Goal: Task Accomplishment & Management: Use online tool/utility

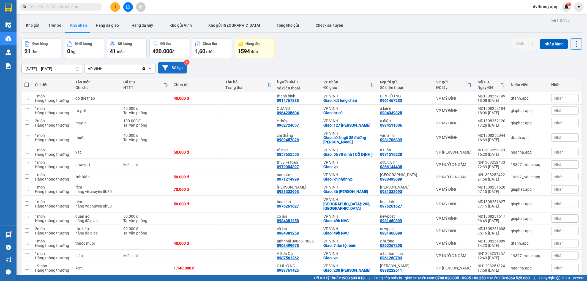
click at [182, 62] on button "Bộ lọc" at bounding box center [172, 67] width 29 height 11
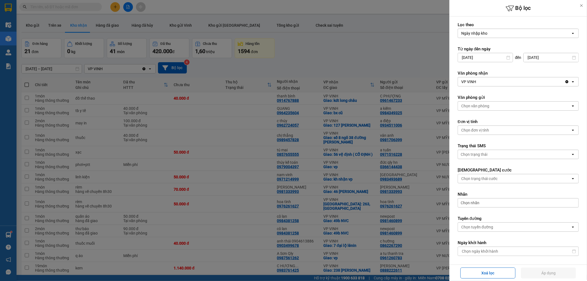
click at [488, 82] on div "VP VINH" at bounding box center [511, 81] width 107 height 9
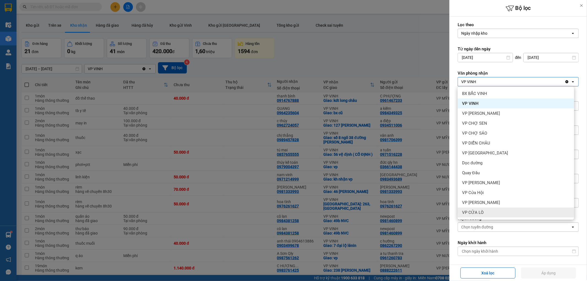
click at [480, 212] on span "VP CỬA LÒ" at bounding box center [472, 213] width 21 height 6
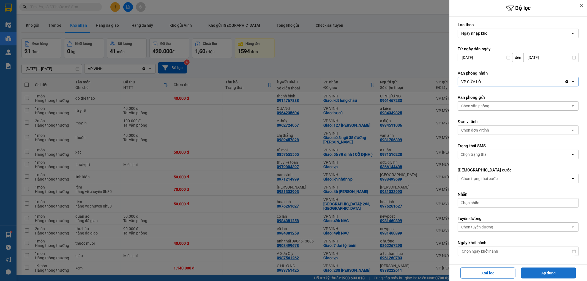
click at [534, 273] on button "Áp dụng" at bounding box center [548, 273] width 55 height 11
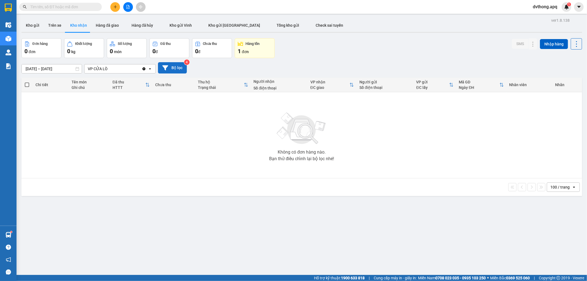
click at [175, 65] on button "Bộ lọc" at bounding box center [172, 67] width 29 height 11
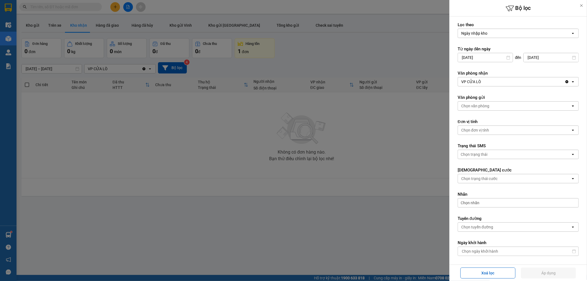
click at [494, 82] on div "VP CỬA LÒ" at bounding box center [511, 81] width 107 height 9
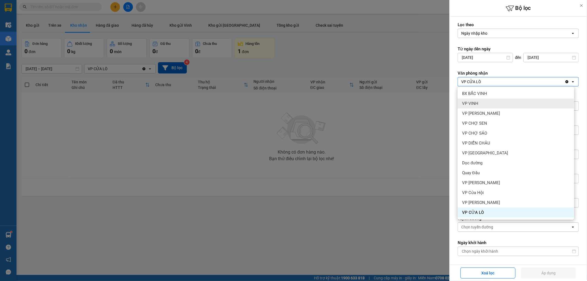
click at [477, 101] on span "VP VINH" at bounding box center [470, 104] width 16 height 6
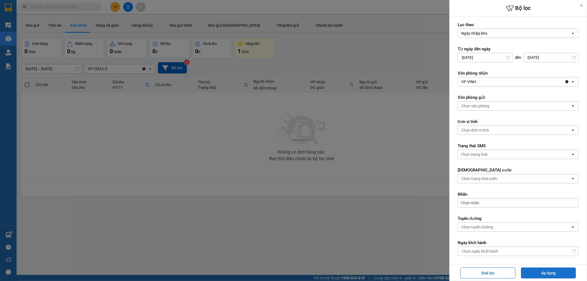
click at [529, 271] on button "Áp dụng" at bounding box center [548, 273] width 55 height 11
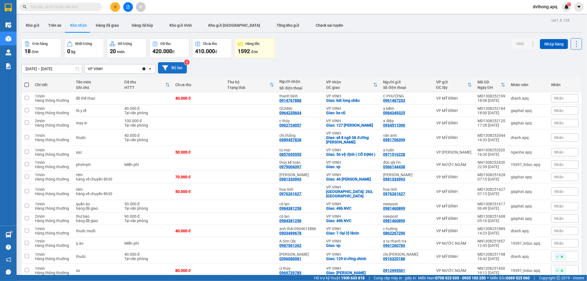
click at [172, 66] on button "Bộ lọc" at bounding box center [172, 67] width 29 height 11
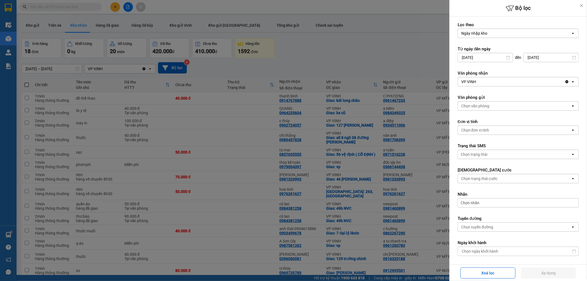
click at [170, 69] on div at bounding box center [293, 140] width 587 height 281
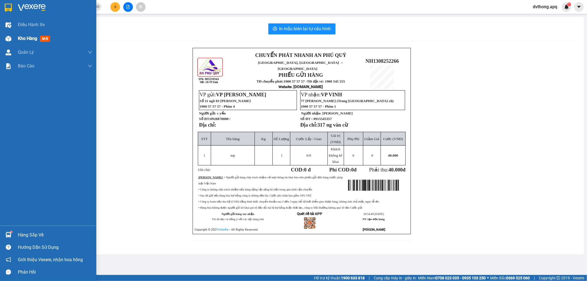
click at [18, 35] on div "Kho hàng mới" at bounding box center [35, 38] width 34 height 7
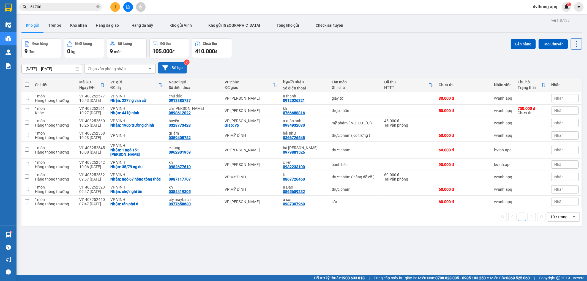
click at [175, 64] on button "Bộ lọc" at bounding box center [172, 67] width 29 height 11
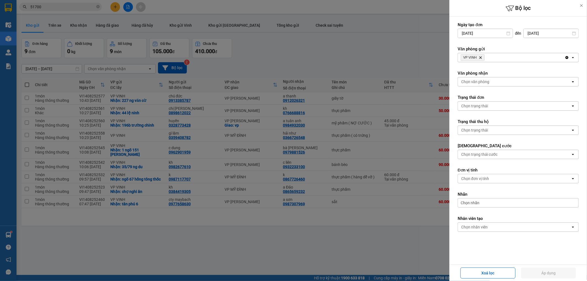
click at [481, 57] on icon "Delete" at bounding box center [480, 57] width 3 height 3
click at [481, 57] on div "Chọn văn phòng" at bounding box center [476, 58] width 28 height 6
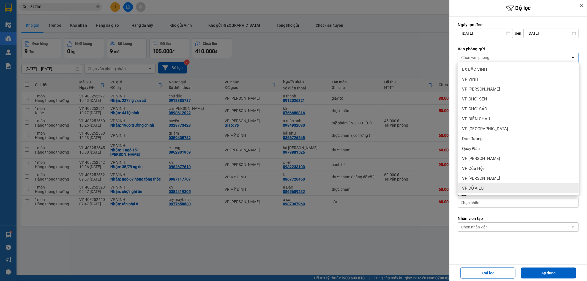
click at [486, 189] on div "VP CỬA LÒ" at bounding box center [518, 188] width 121 height 10
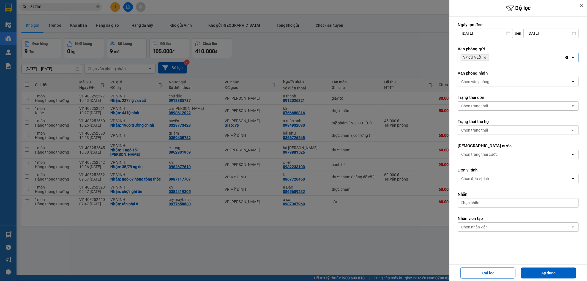
click at [533, 266] on div "Xoá lọc Áp dụng" at bounding box center [518, 272] width 135 height 13
click at [533, 268] on button "Áp dụng" at bounding box center [548, 273] width 55 height 11
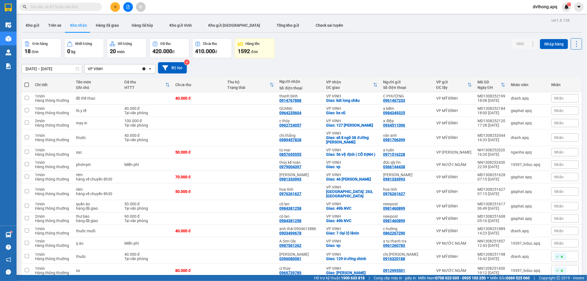
click at [544, 8] on span "dvthong.apq" at bounding box center [545, 6] width 33 height 7
click at [545, 18] on span "Đăng xuất" at bounding box center [547, 17] width 23 height 6
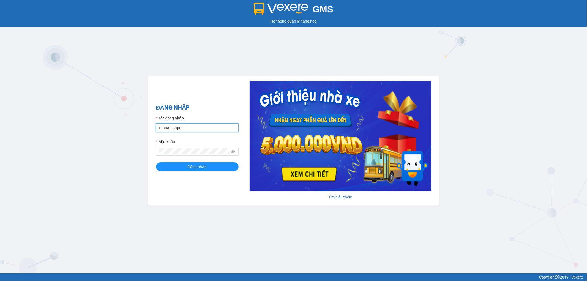
drag, startPoint x: 189, startPoint y: 128, endPoint x: 139, endPoint y: 128, distance: 50.1
click at [139, 128] on div "GMS Hệ thống quản lý hàng hóa ĐĂNG NHẬP Tên đăng nhập tuananh.apq Mật khẩu Đăng…" at bounding box center [293, 136] width 587 height 273
type input "lecuong.apq"
click at [156, 162] on button "Đăng nhập" at bounding box center [197, 166] width 83 height 9
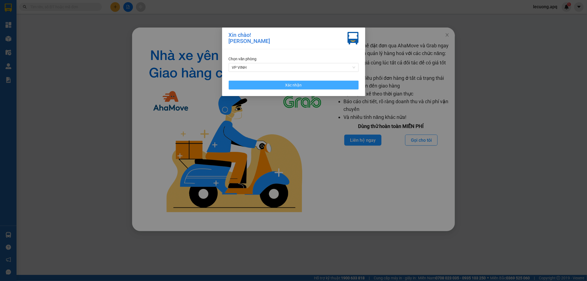
click at [315, 83] on button "Xác nhận" at bounding box center [294, 85] width 130 height 9
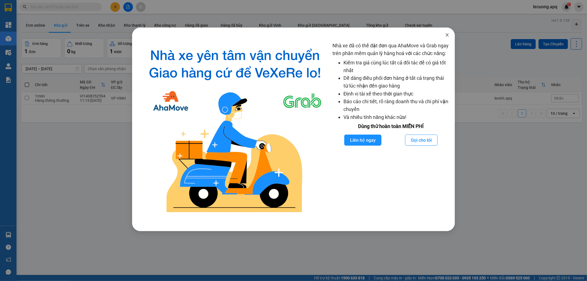
click at [448, 34] on icon "close" at bounding box center [447, 35] width 4 height 4
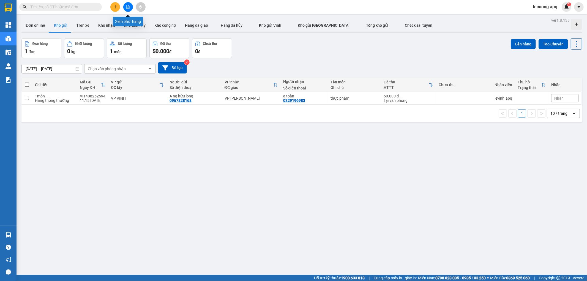
click at [124, 6] on button at bounding box center [128, 7] width 10 height 10
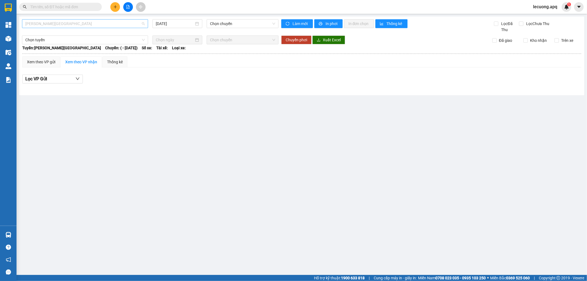
click at [112, 25] on span "Gia Lâm - Mỹ Đình" at bounding box center [85, 24] width 120 height 8
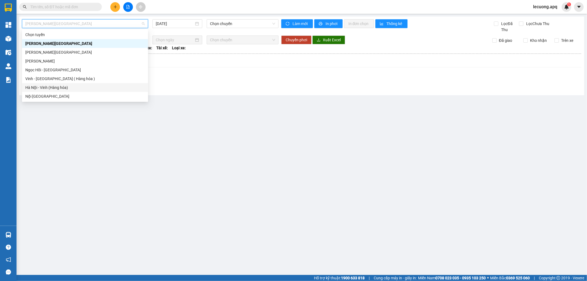
click at [79, 85] on div "Hà Nội - Vinh (Hàng hóa)" at bounding box center [85, 88] width 120 height 6
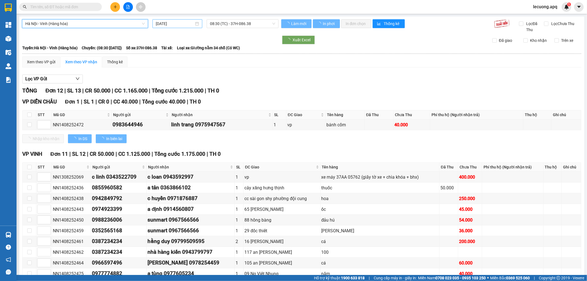
click at [183, 24] on input "14/08/2025" at bounding box center [175, 24] width 38 height 6
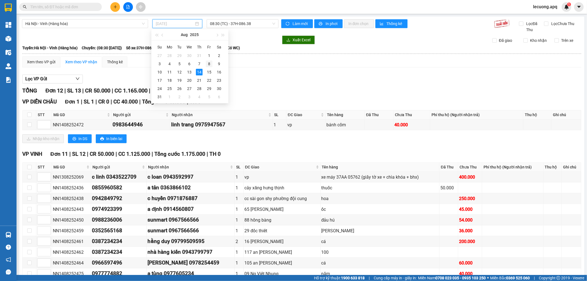
click at [208, 65] on div "8" at bounding box center [209, 64] width 7 height 7
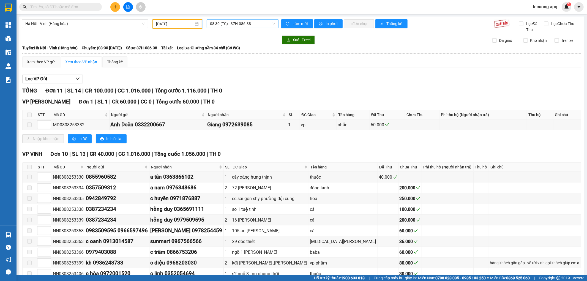
click at [232, 25] on span "08:30 (TC) - 37H-086.38" at bounding box center [242, 24] width 65 height 8
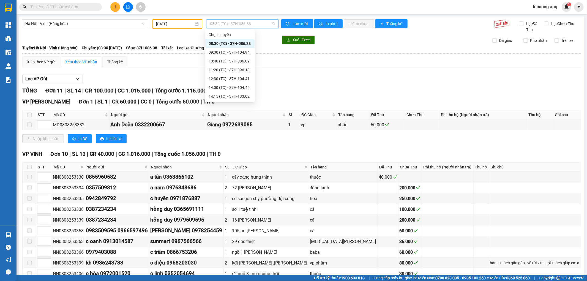
scroll to position [97, 0]
click at [235, 94] on div "23:30 (TC) - 37H-094.24" at bounding box center [230, 96] width 43 height 6
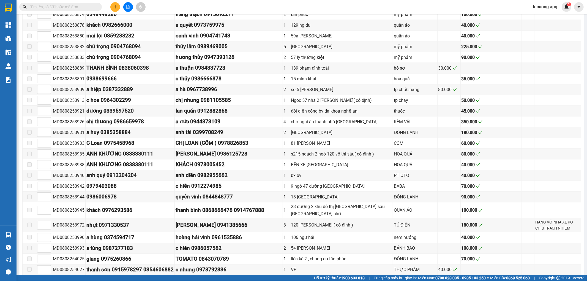
scroll to position [1123, 0]
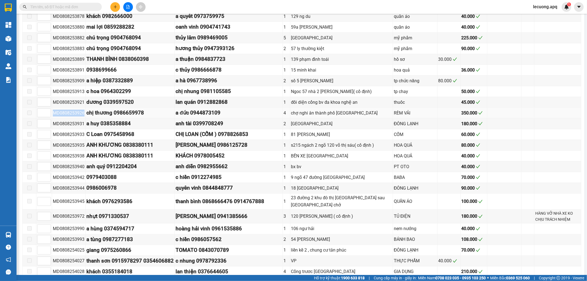
drag, startPoint x: 83, startPoint y: 121, endPoint x: 54, endPoint y: 118, distance: 29.4
click at [54, 116] on div "MD0808253926" at bounding box center [69, 113] width 32 height 7
copy div "MD0808253926"
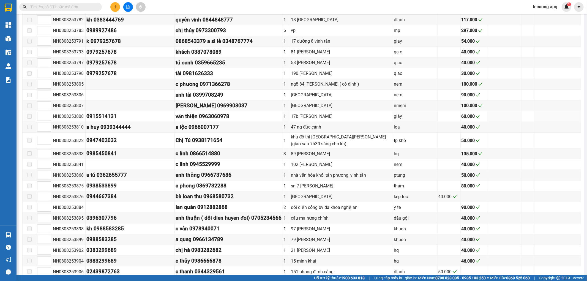
scroll to position [1980, 0]
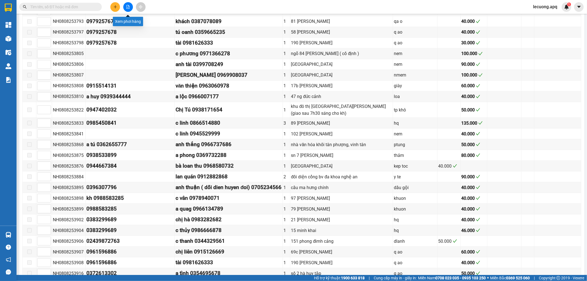
click at [129, 7] on icon "file-add" at bounding box center [128, 7] width 4 height 4
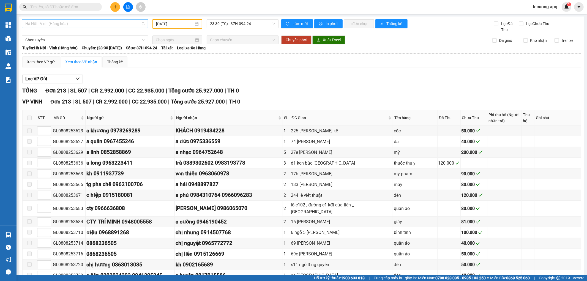
click at [66, 24] on span "Hà Nội - Vinh (Hàng hóa)" at bounding box center [85, 24] width 120 height 8
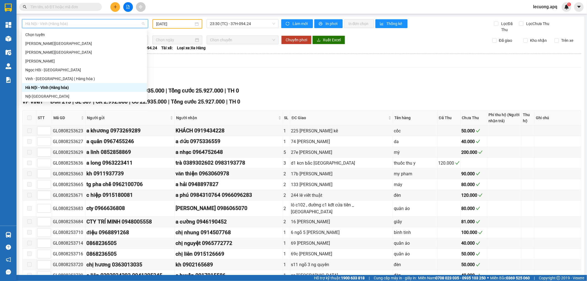
click at [50, 87] on div "Hà Nội - Vinh (Hàng hóa)" at bounding box center [84, 88] width 118 height 6
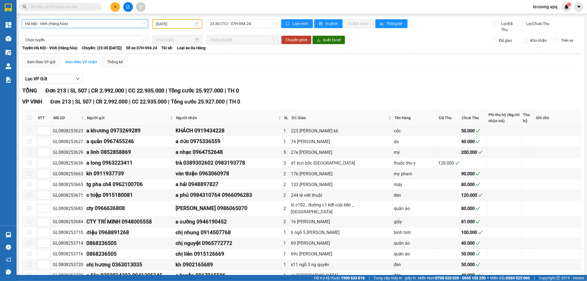
click at [160, 24] on input "08/08/2025" at bounding box center [175, 24] width 38 height 6
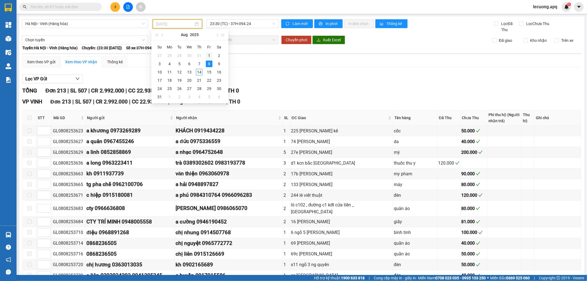
click at [210, 53] on div "1" at bounding box center [209, 55] width 7 height 7
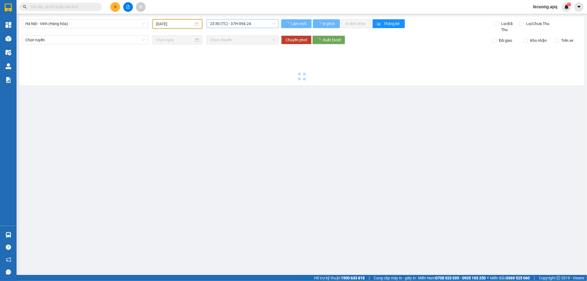
click at [226, 24] on span "23:30 (TC) - 37H-094.24" at bounding box center [242, 24] width 65 height 8
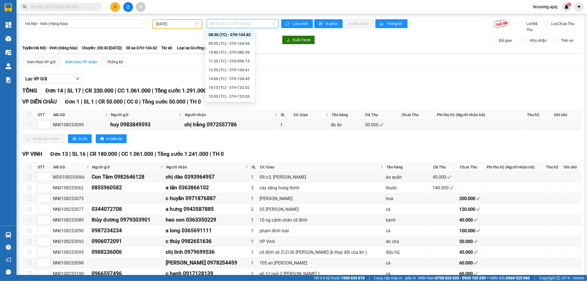
scroll to position [97, 0]
click at [228, 93] on div "23:30 (TC) - 37C-201.39" at bounding box center [230, 96] width 43 height 6
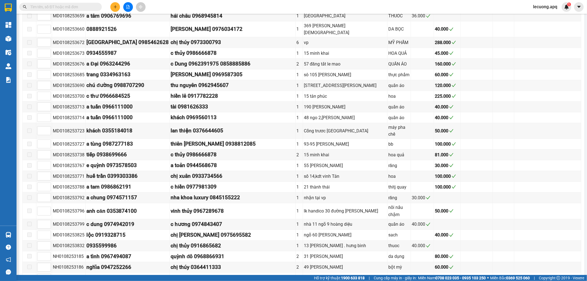
scroll to position [1157, 0]
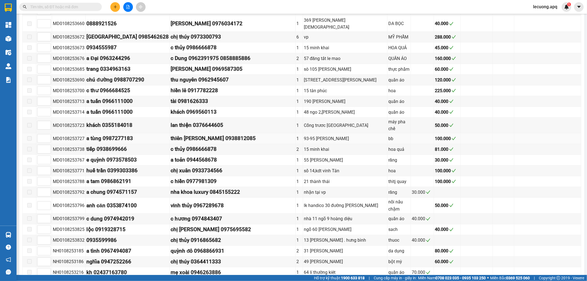
click at [83, 135] on div "MD0108253727" at bounding box center [69, 138] width 32 height 7
drag, startPoint x: 194, startPoint y: 128, endPoint x: 213, endPoint y: 132, distance: 19.7
click at [224, 134] on div "thiên ngọc minh 0938812085" at bounding box center [233, 138] width 124 height 8
copy div "0938812085"
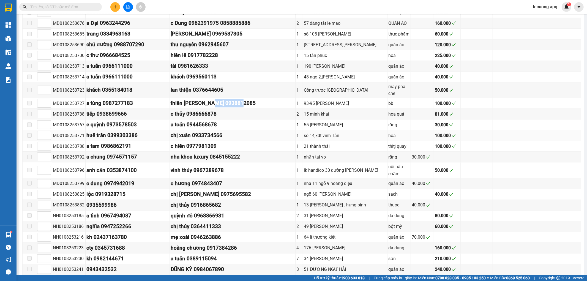
scroll to position [1223, 0]
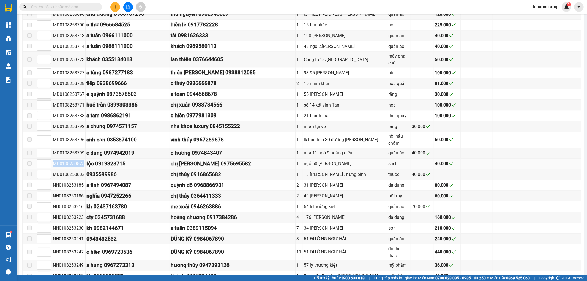
drag, startPoint x: 83, startPoint y: 156, endPoint x: 53, endPoint y: 156, distance: 30.0
click at [53, 160] on div "MD0108253825" at bounding box center [69, 163] width 32 height 7
copy div "MD0108253825"
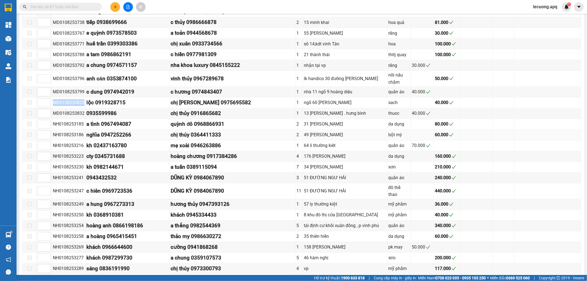
scroll to position [1315, 0]
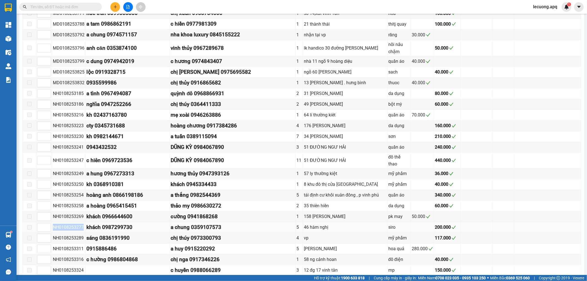
drag, startPoint x: 83, startPoint y: 215, endPoint x: 53, endPoint y: 213, distance: 30.9
click at [53, 224] on div "NH0108253277" at bounding box center [69, 227] width 32 height 7
copy div "NH0108253277"
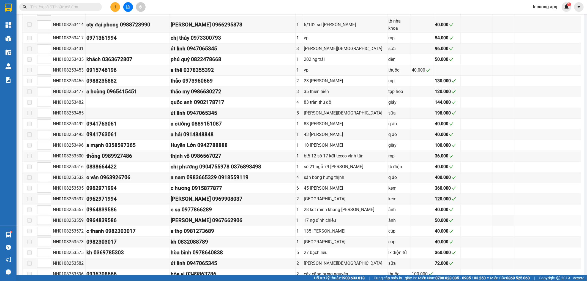
scroll to position [1744, 0]
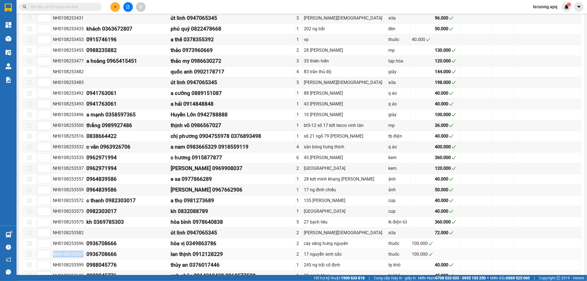
drag, startPoint x: 83, startPoint y: 230, endPoint x: 54, endPoint y: 229, distance: 29.2
click at [54, 251] on div "NH0108253597" at bounding box center [69, 254] width 32 height 7
copy div "NH0108253597"
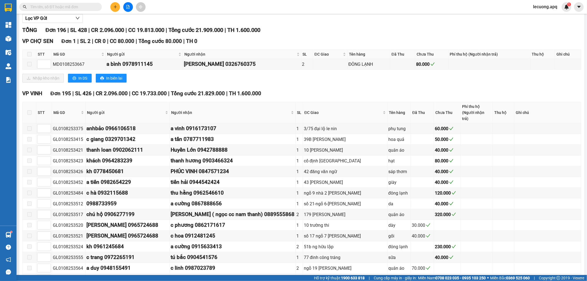
scroll to position [0, 0]
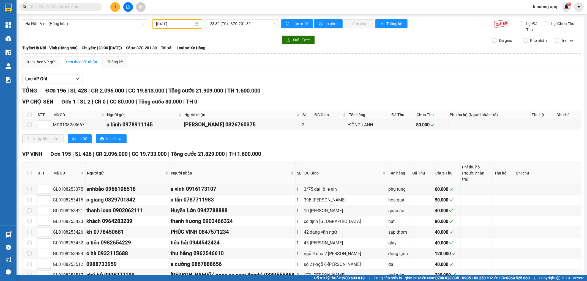
click at [167, 24] on input "[DATE]" at bounding box center [175, 24] width 38 height 6
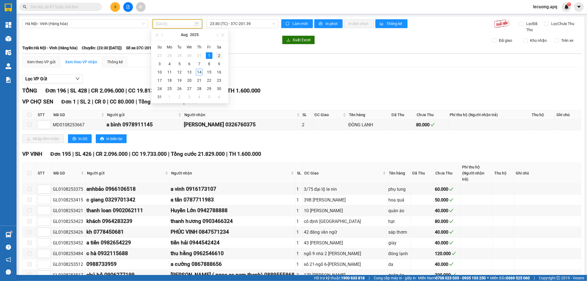
click at [221, 56] on div "2" at bounding box center [219, 55] width 7 height 7
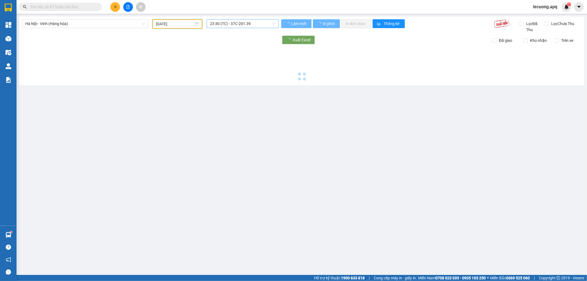
type input "02/08/2025"
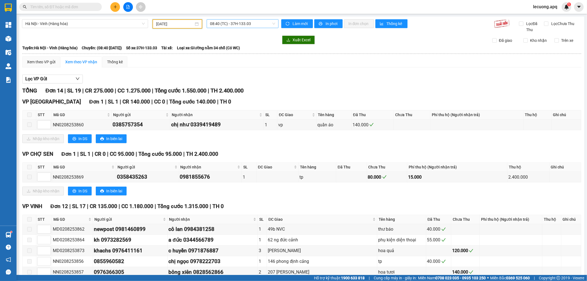
click at [231, 24] on span "08:40 (TC) - 37H-133.03" at bounding box center [242, 24] width 65 height 8
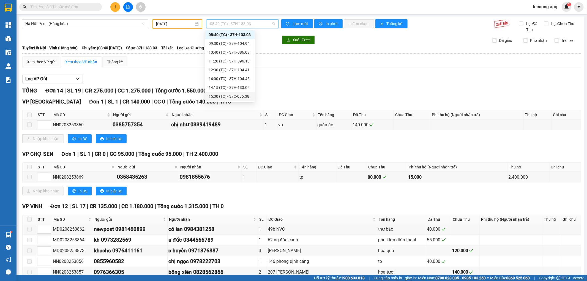
scroll to position [97, 0]
click at [231, 95] on div "23:30 (TC) - UN-9947" at bounding box center [230, 96] width 43 height 6
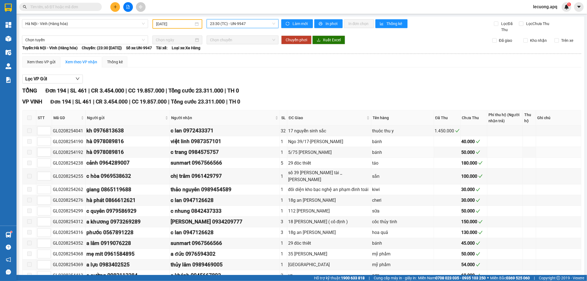
scroll to position [122, 0]
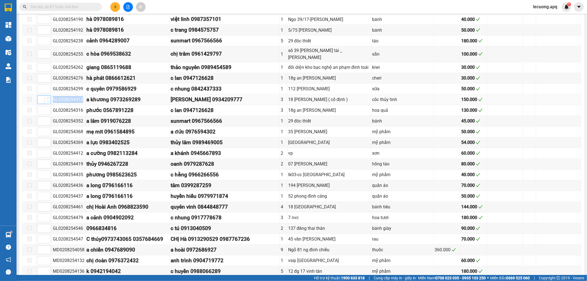
drag, startPoint x: 81, startPoint y: 100, endPoint x: 47, endPoint y: 103, distance: 34.6
click at [47, 103] on tr "GL0208254312 a khương 0973269289 THÚY VÂN 0934209777 3 18 bỉnh khiêm ( cố định …" at bounding box center [302, 99] width 559 height 11
copy tr "GL0208254312"
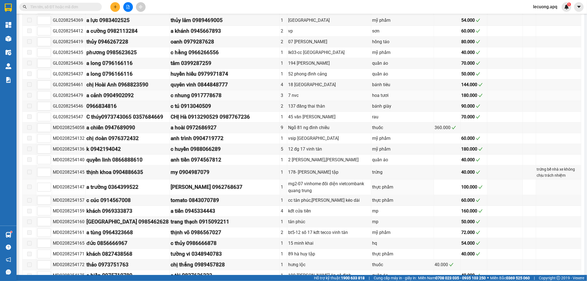
scroll to position [275, 0]
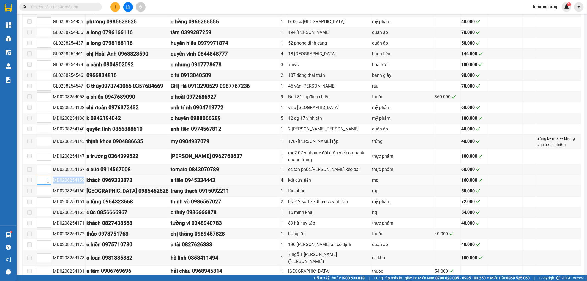
drag, startPoint x: 83, startPoint y: 182, endPoint x: 45, endPoint y: 180, distance: 37.8
click at [45, 180] on tr "MD0208254159 khách 0969333873 a tiến 0945334443 4 kđt cửa tiền mp 160.000" at bounding box center [302, 180] width 559 height 11
copy tr "MD0208254159"
click at [562, 65] on td at bounding box center [558, 64] width 45 height 11
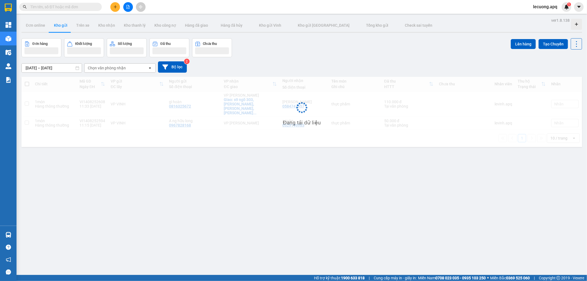
click at [67, 3] on span at bounding box center [60, 7] width 83 height 8
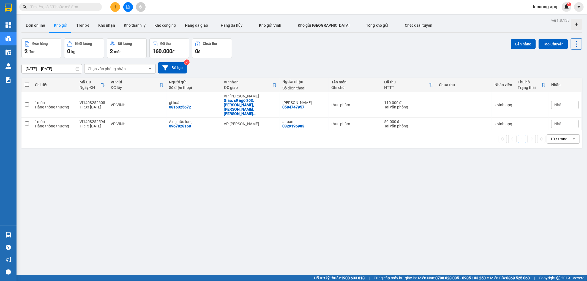
click at [67, 9] on input "text" at bounding box center [62, 7] width 65 height 6
paste input "MD0808253926"
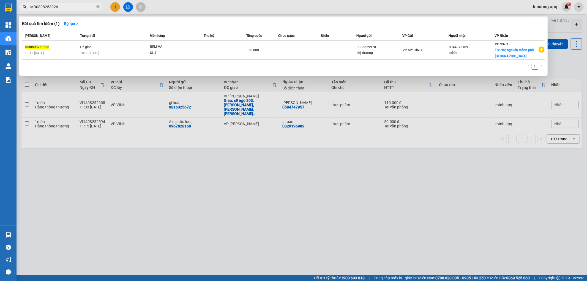
type input "MD0808253926"
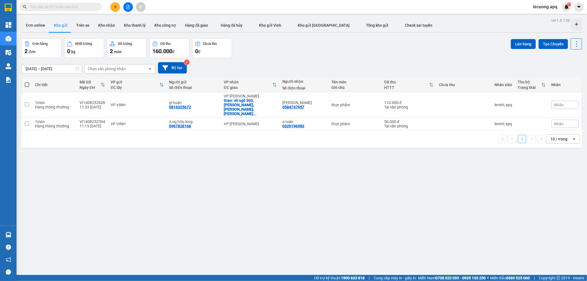
click at [88, 6] on input "text" at bounding box center [62, 7] width 65 height 6
paste input "0938812085"
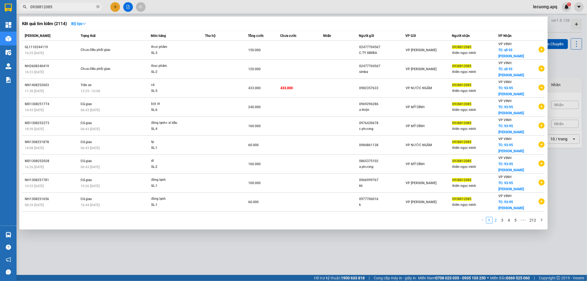
type input "0938812085"
click at [497, 217] on link "2" at bounding box center [496, 220] width 6 height 6
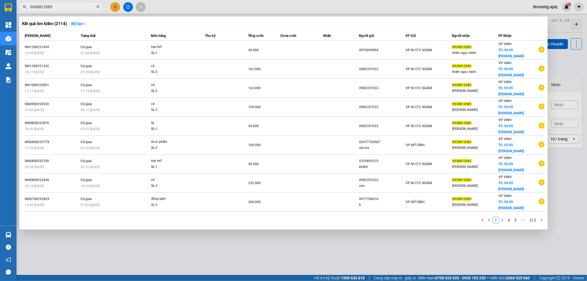
click at [503, 217] on link "3" at bounding box center [503, 220] width 6 height 6
click at [509, 217] on link "4" at bounding box center [509, 220] width 6 height 6
click at [508, 217] on link "5" at bounding box center [509, 220] width 6 height 6
click at [497, 217] on link "4" at bounding box center [496, 220] width 6 height 6
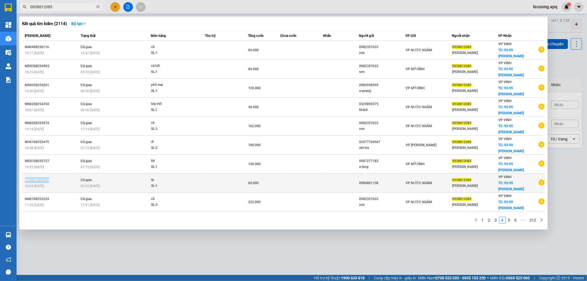
drag, startPoint x: 49, startPoint y: 134, endPoint x: 23, endPoint y: 133, distance: 26.2
click at [23, 174] on td "NN0108253399 16:04 [DATE]" at bounding box center [50, 183] width 57 height 19
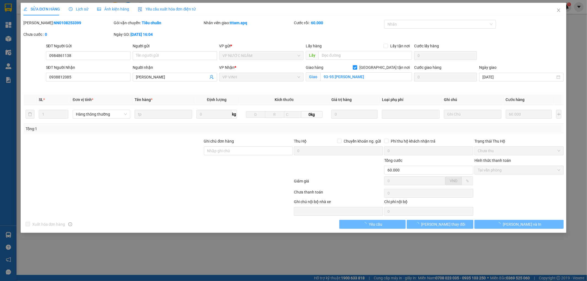
type input "0984861138"
type input "0938812085"
type input "[PERSON_NAME]"
checkbox input "true"
type input "93-95 [PERSON_NAME]"
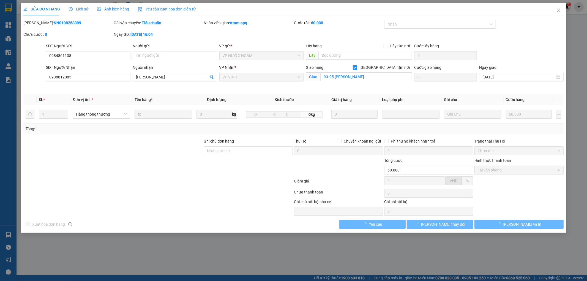
type input "60.000"
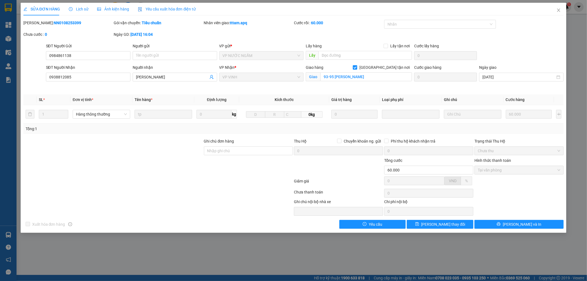
drag, startPoint x: 65, startPoint y: 23, endPoint x: 39, endPoint y: 23, distance: 26.7
click at [39, 23] on div "[PERSON_NAME]: NN0108253399" at bounding box center [67, 23] width 89 height 6
copy b "NN0108253399"
click at [561, 10] on icon "close" at bounding box center [559, 10] width 4 height 4
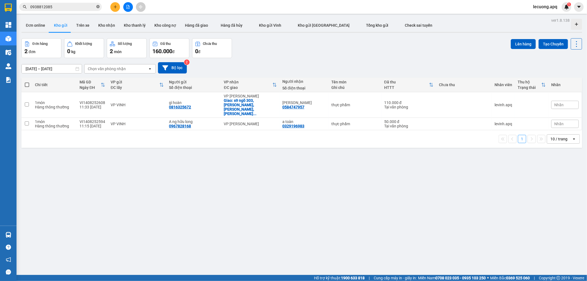
click at [98, 7] on icon "close-circle" at bounding box center [97, 6] width 3 height 3
click at [86, 4] on input "text" at bounding box center [62, 7] width 65 height 6
paste input "GL0208254312"
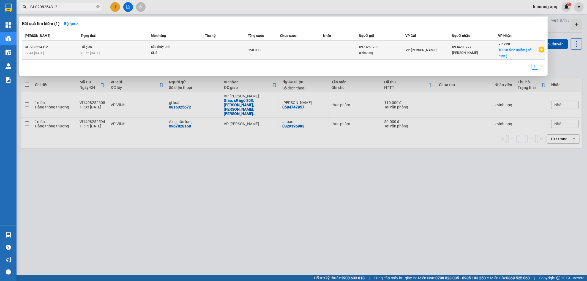
type input "GL0208254312"
click at [188, 59] on td "cốc thủy tinh SL: 3" at bounding box center [178, 50] width 55 height 19
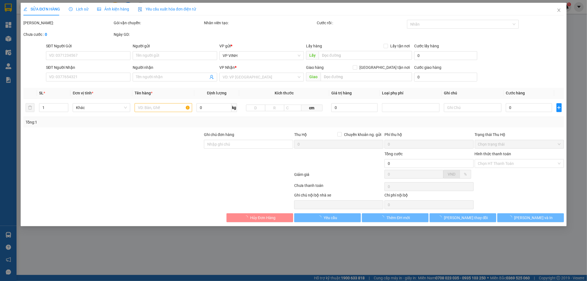
type input "0973269289"
type input "a khương"
type input "0934209777"
type input "[PERSON_NAME]"
checkbox input "true"
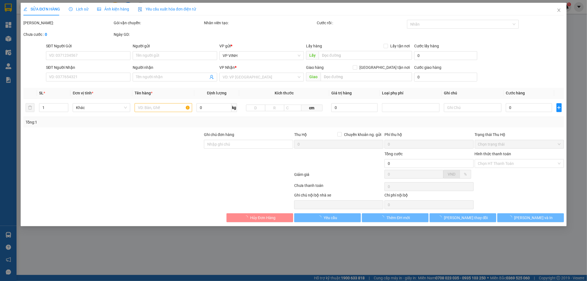
type input "18 [PERSON_NAME] ( cố định )"
type input "150.000"
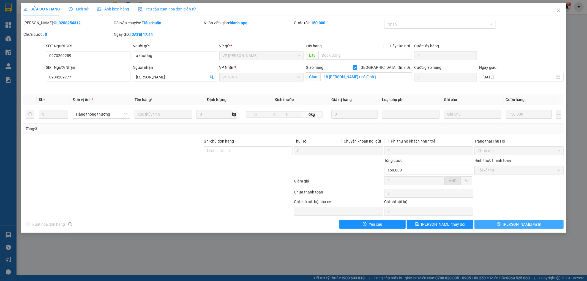
drag, startPoint x: 508, startPoint y: 224, endPoint x: 500, endPoint y: 223, distance: 8.0
click at [508, 224] on button "[PERSON_NAME] và In" at bounding box center [519, 224] width 89 height 9
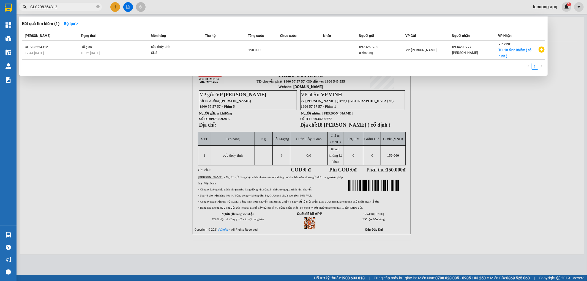
drag, startPoint x: 82, startPoint y: 5, endPoint x: 35, endPoint y: 12, distance: 47.1
click at [35, 12] on div "Kết quả tìm kiếm ( 1 ) Bộ lọc Mã ĐH Trạng thái Món hàng Thu hộ Tổng cước Chưa c…" at bounding box center [53, 7] width 107 height 10
click at [153, 90] on div at bounding box center [293, 140] width 587 height 281
